Goal: Obtain resource: Download file/media

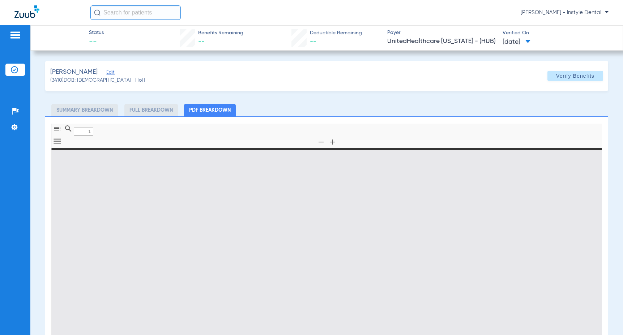
type input "0"
select select "page-width"
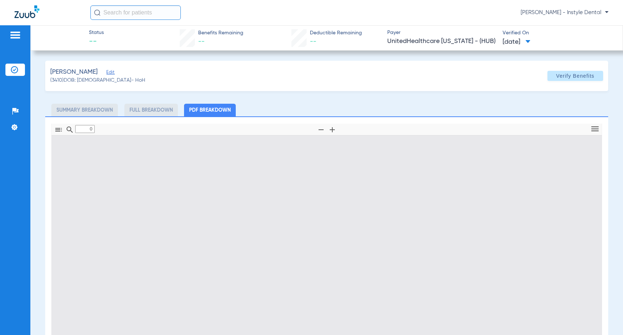
type input "1"
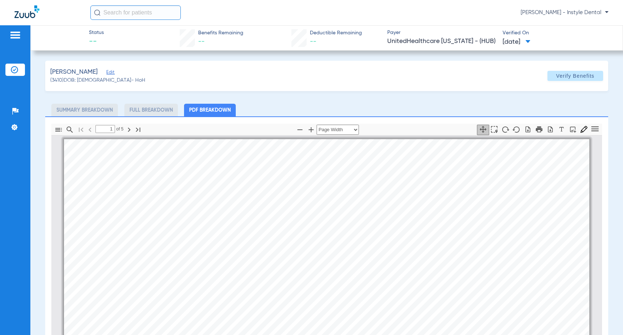
scroll to position [4, 0]
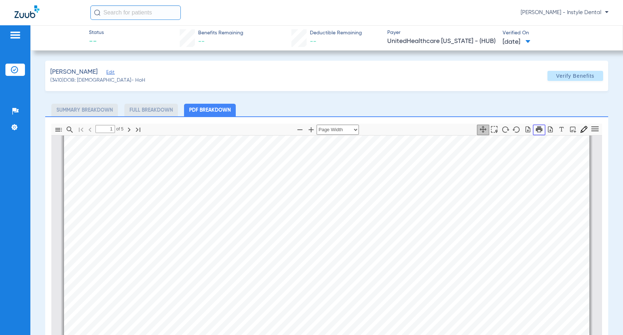
click at [536, 129] on icon "button" at bounding box center [539, 129] width 7 height 6
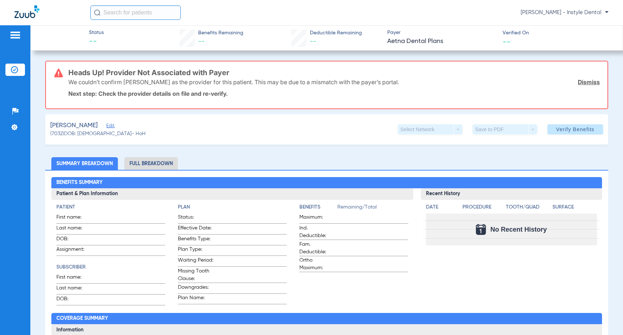
click at [585, 82] on link "Dismiss" at bounding box center [589, 81] width 22 height 7
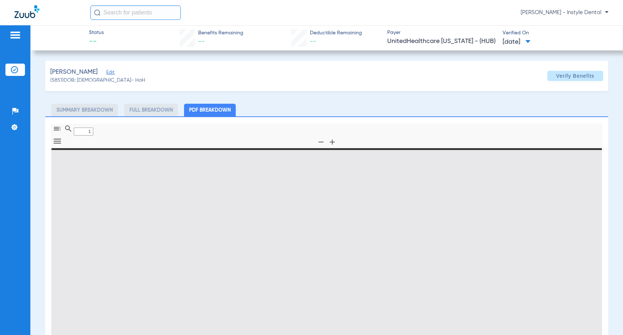
type input "0"
select select "page-width"
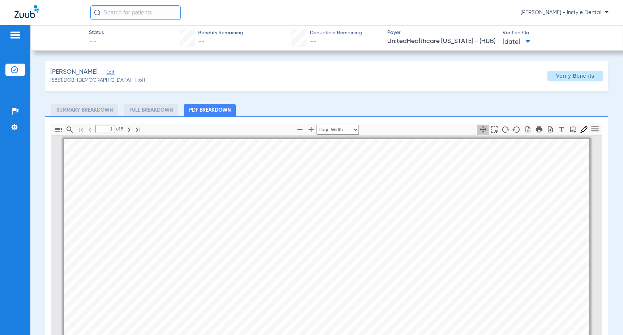
scroll to position [4, 0]
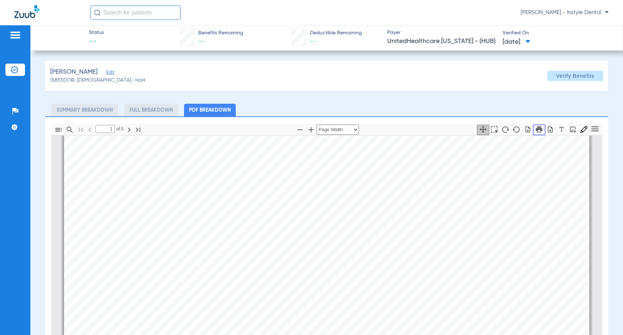
click at [536, 129] on icon "button" at bounding box center [539, 129] width 7 height 6
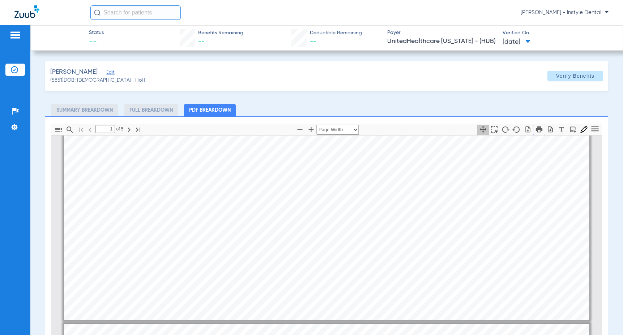
type input "2"
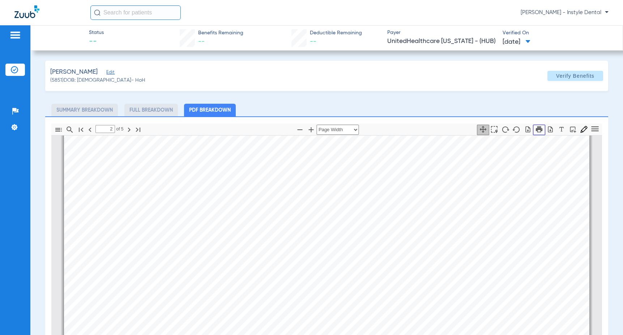
scroll to position [871, 0]
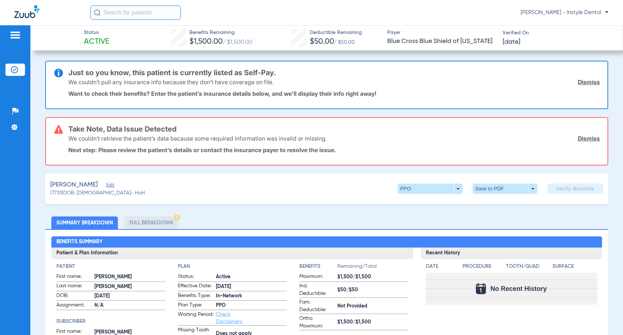
click at [585, 81] on link "Dismiss" at bounding box center [589, 81] width 22 height 7
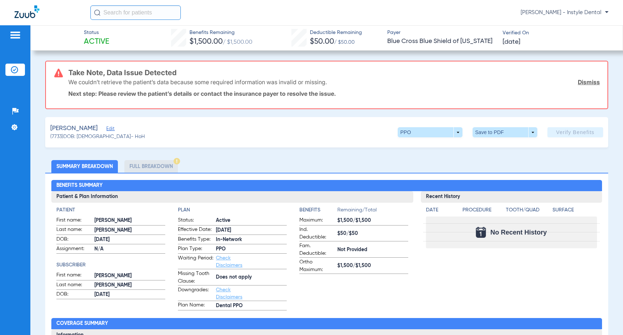
click at [584, 80] on link "Dismiss" at bounding box center [589, 81] width 22 height 7
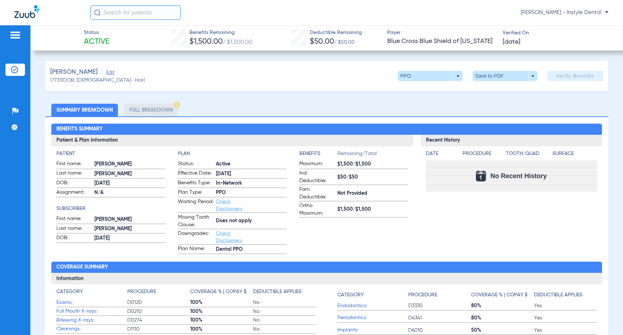
click at [113, 72] on span "Edit" at bounding box center [109, 73] width 7 height 7
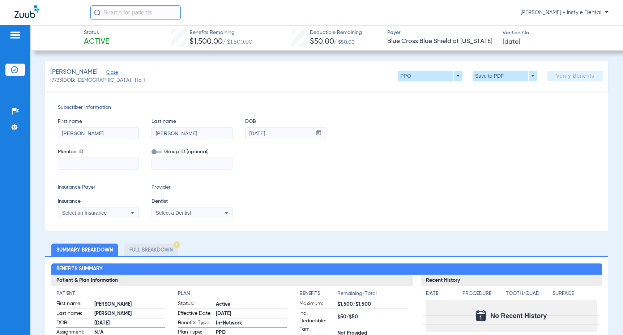
click at [76, 165] on input at bounding box center [98, 164] width 80 height 12
type input "815789059"
click at [133, 214] on icon at bounding box center [132, 213] width 9 height 9
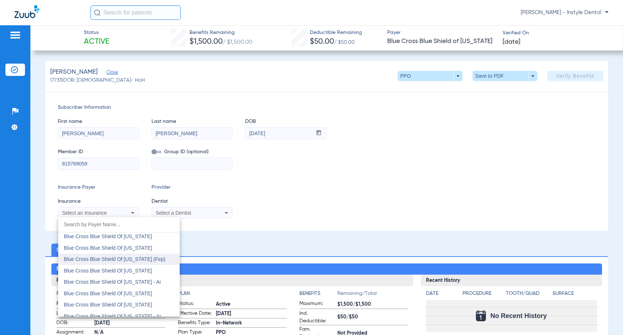
scroll to position [855, 0]
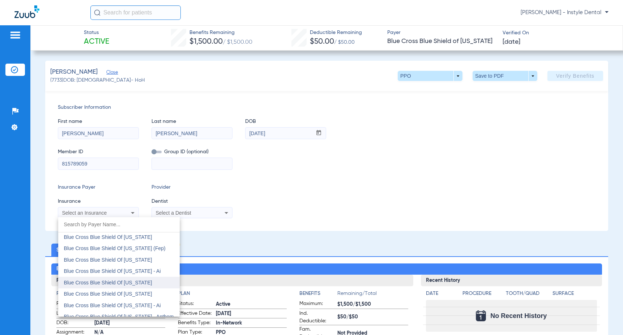
click at [128, 282] on span "Blue Cross Blue Shield Of Texas" at bounding box center [108, 283] width 88 height 6
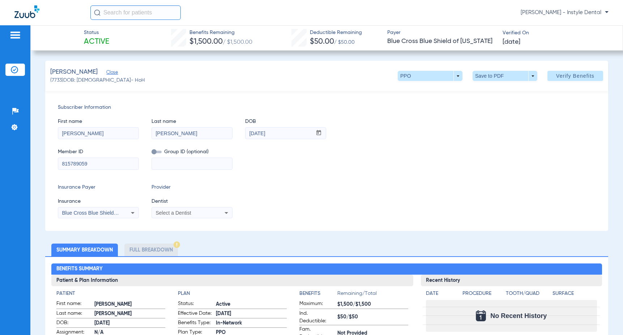
click at [227, 213] on icon at bounding box center [227, 213] width 4 height 2
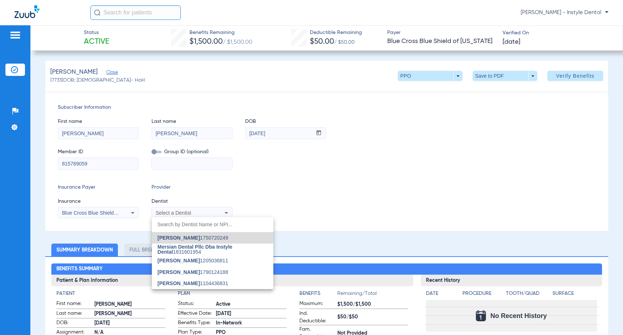
click at [194, 236] on span "Nazanin Ghahremani" at bounding box center [179, 238] width 42 height 6
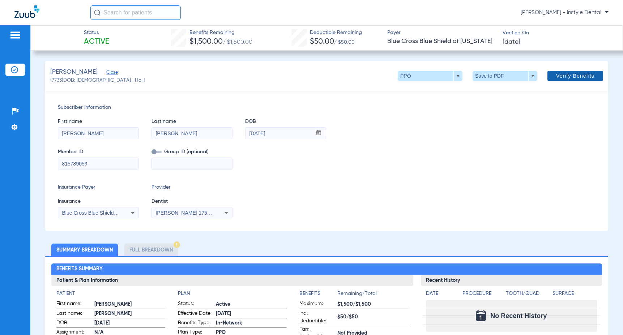
click at [564, 78] on span "Verify Benefits" at bounding box center [575, 76] width 38 height 6
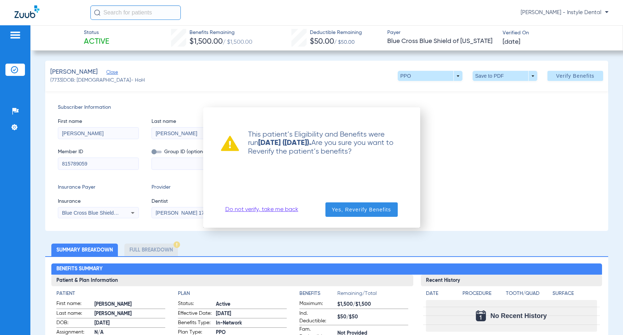
click at [366, 208] on span "Yes, Reverify Benefits" at bounding box center [361, 209] width 59 height 7
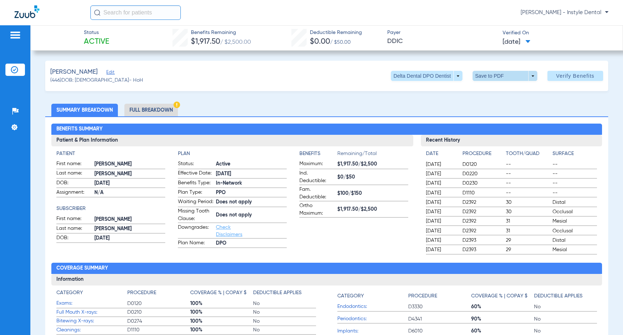
click at [496, 75] on span at bounding box center [504, 75] width 17 height 17
click at [493, 89] on span "Save to PDF" at bounding box center [502, 90] width 29 height 5
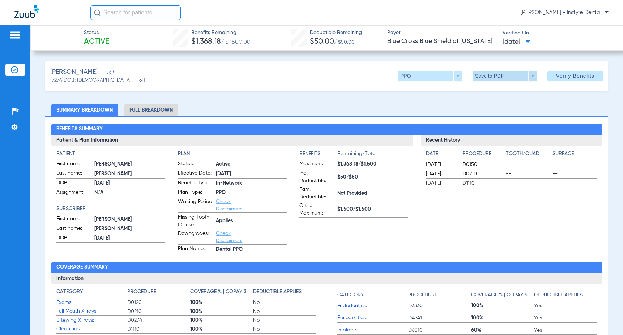
click at [505, 77] on span at bounding box center [504, 75] width 17 height 17
click at [499, 95] on button "insert_drive_file Save to PDF" at bounding box center [495, 90] width 55 height 14
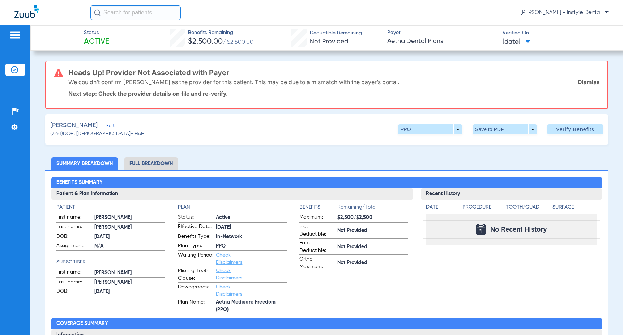
click at [581, 84] on link "Dismiss" at bounding box center [589, 81] width 22 height 7
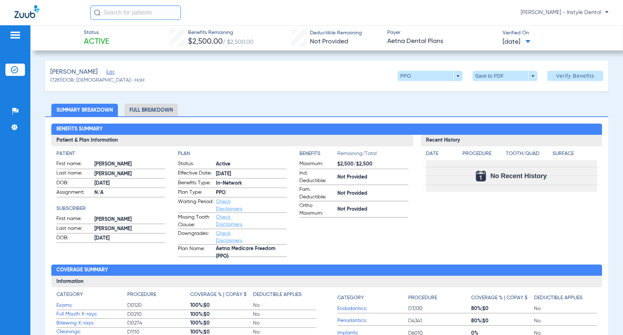
click at [112, 71] on span "Edit" at bounding box center [109, 73] width 7 height 7
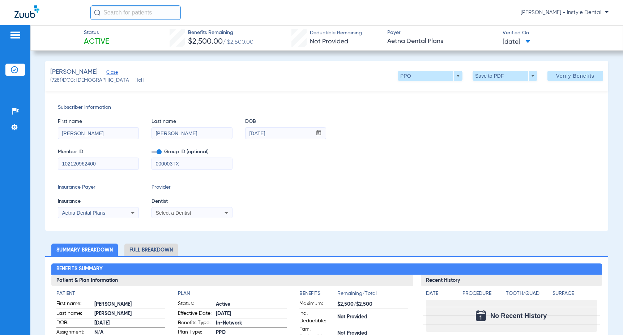
click at [227, 214] on icon at bounding box center [226, 213] width 9 height 9
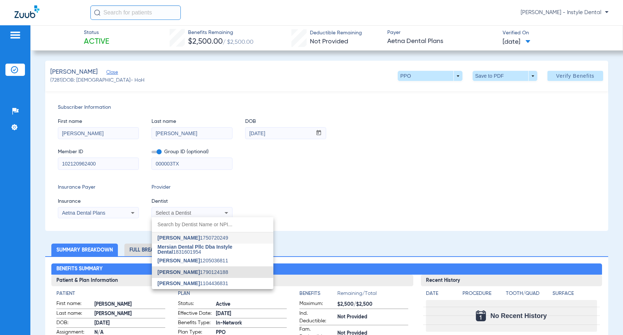
click at [183, 272] on span "Francisco Rubio" at bounding box center [179, 272] width 42 height 6
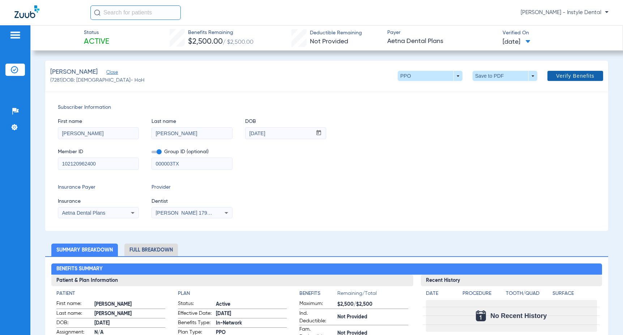
click at [565, 73] on span "Verify Benefits" at bounding box center [575, 76] width 38 height 6
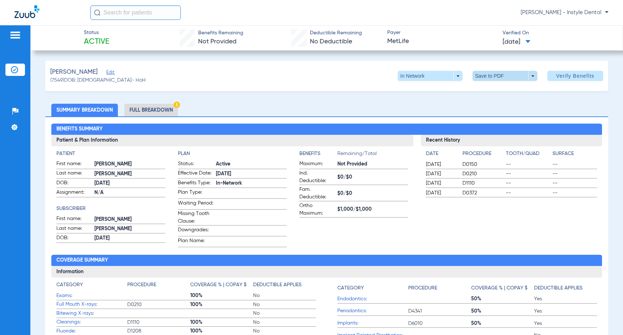
click at [507, 76] on span at bounding box center [504, 75] width 17 height 17
click at [500, 93] on span "Save to PDF" at bounding box center [502, 90] width 29 height 5
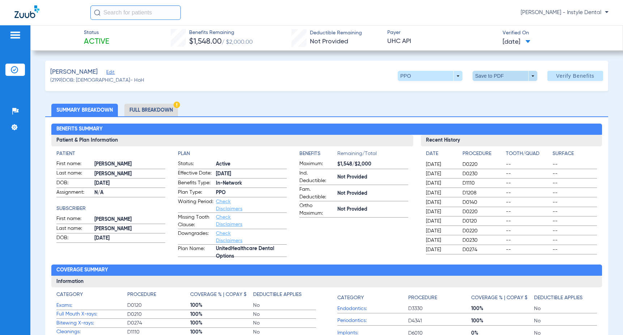
click at [503, 76] on span at bounding box center [504, 75] width 17 height 17
click at [496, 91] on span "Save to PDF" at bounding box center [502, 90] width 29 height 5
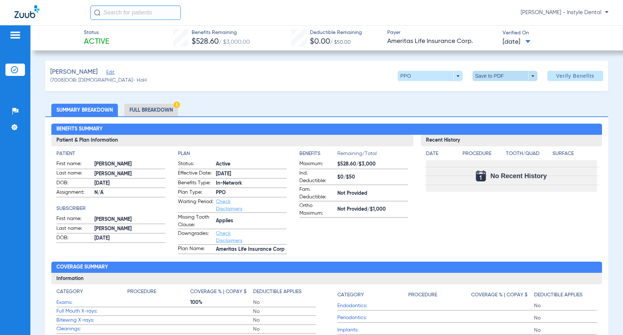
click at [503, 76] on span at bounding box center [504, 75] width 17 height 17
click at [504, 91] on span "Save to PDF" at bounding box center [502, 90] width 29 height 5
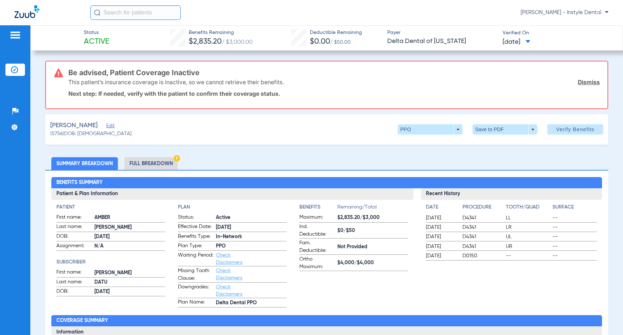
click at [586, 81] on link "Dismiss" at bounding box center [589, 81] width 22 height 7
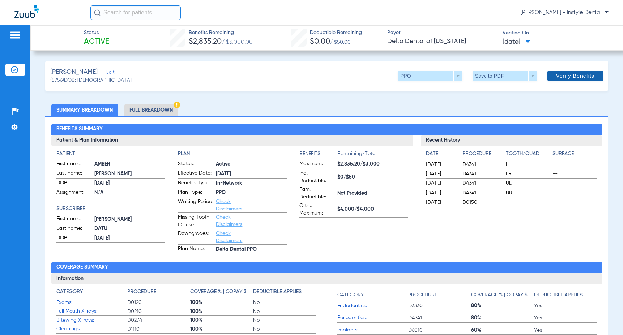
click at [581, 74] on span "Verify Benefits" at bounding box center [575, 76] width 38 height 6
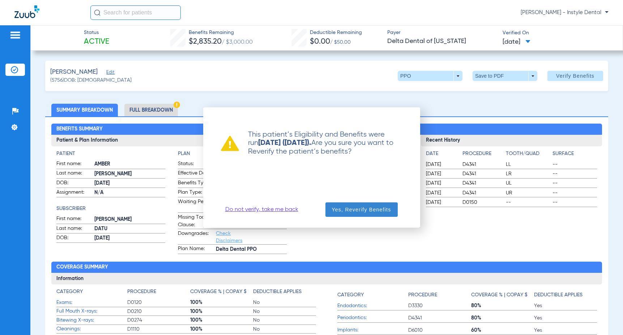
click at [375, 208] on button "Yes, Reverify Benefits" at bounding box center [361, 209] width 72 height 14
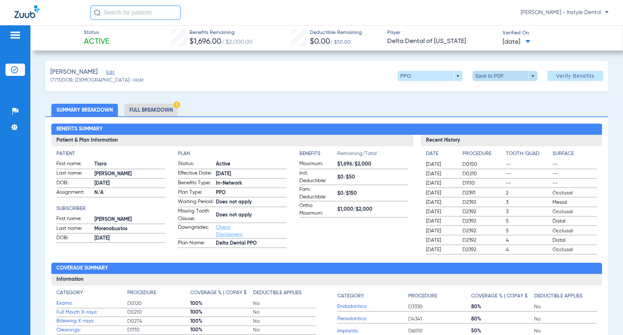
click at [503, 73] on span at bounding box center [504, 75] width 17 height 17
click at [503, 90] on span "Save to PDF" at bounding box center [502, 90] width 29 height 5
click at [430, 12] on div "[PERSON_NAME] - Instyle Dental" at bounding box center [349, 12] width 518 height 14
click at [1, 10] on div "[PERSON_NAME] - Instyle Dental" at bounding box center [311, 12] width 623 height 25
